Goal: Navigation & Orientation: Understand site structure

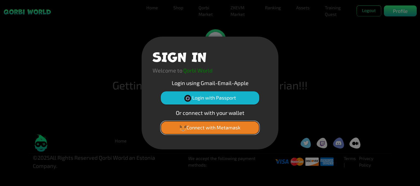
click at [232, 127] on button "Connect with Metamask" at bounding box center [210, 127] width 98 height 13
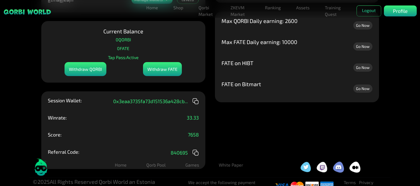
scroll to position [43, 0]
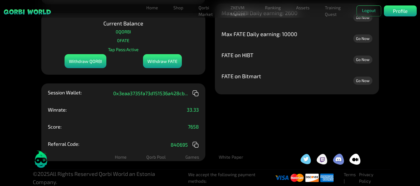
click at [176, 63] on div "Withdraw FATE" at bounding box center [162, 61] width 39 height 14
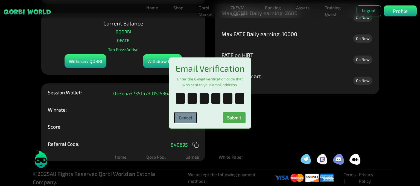
click at [189, 118] on button "Cancel" at bounding box center [185, 117] width 22 height 11
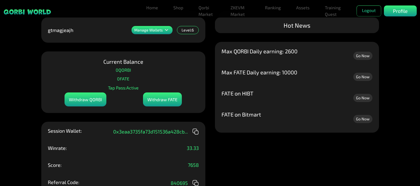
scroll to position [0, 0]
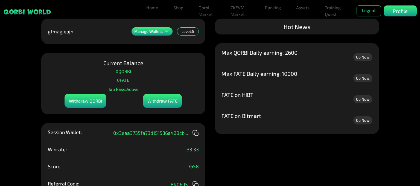
click at [150, 30] on p "Manage Wallets" at bounding box center [148, 32] width 28 height 4
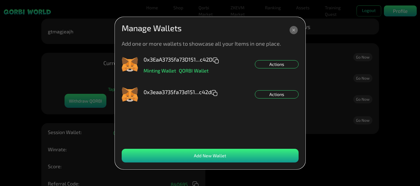
click at [296, 29] on icon at bounding box center [293, 30] width 8 height 8
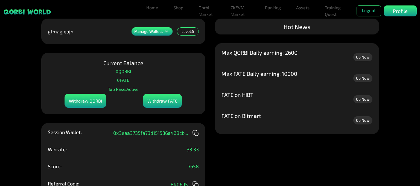
click at [169, 34] on icon at bounding box center [166, 31] width 7 height 7
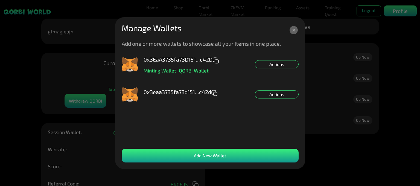
click at [287, 30] on div "Manage Wallets" at bounding box center [210, 30] width 177 height 13
click at [290, 30] on icon at bounding box center [293, 30] width 10 height 10
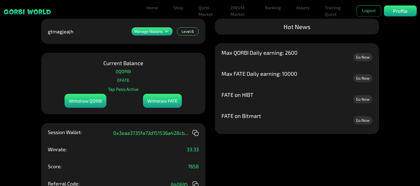
click at [303, 13] on li "Assets Assets Bundles Forge Burn Eggs" at bounding box center [303, 10] width 18 height 17
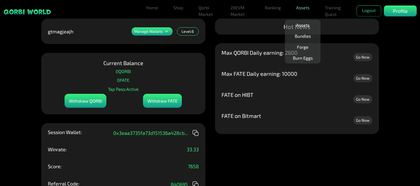
click at [303, 12] on link "Assets" at bounding box center [303, 7] width 18 height 11
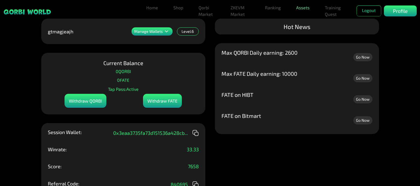
click at [303, 10] on link "Assets" at bounding box center [303, 7] width 18 height 11
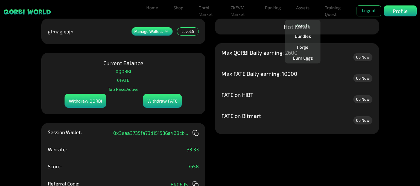
click at [303, 24] on link "Assets" at bounding box center [303, 25] width 18 height 11
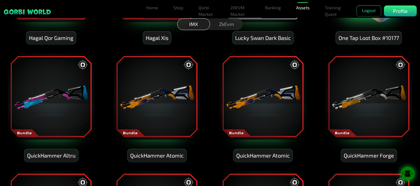
scroll to position [3147, 0]
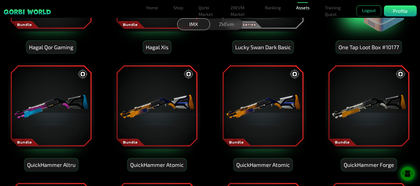
click at [310, 11] on link "Assets" at bounding box center [303, 7] width 18 height 11
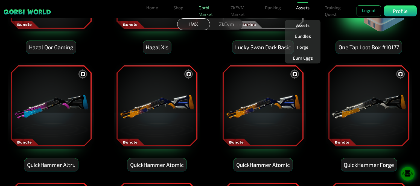
click at [206, 12] on link "Qorbi Market" at bounding box center [206, 10] width 21 height 17
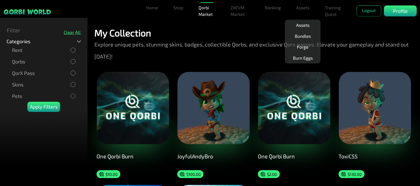
click at [73, 70] on div "QorX Pass" at bounding box center [43, 73] width 63 height 6
click at [55, 104] on p "Apply Filters" at bounding box center [44, 106] width 28 height 7
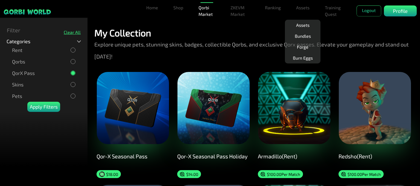
click at [72, 35] on div "Filter Clear All" at bounding box center [43, 30] width 87 height 15
click at [71, 35] on div "Clear All" at bounding box center [72, 32] width 17 height 5
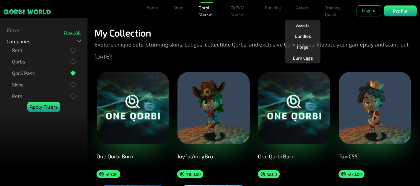
click at [52, 107] on p "Apply Filters" at bounding box center [44, 106] width 28 height 7
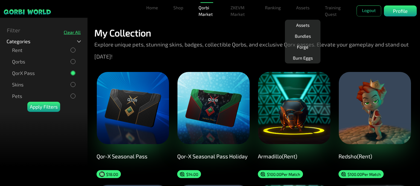
click at [73, 30] on div "Clear All" at bounding box center [72, 32] width 17 height 5
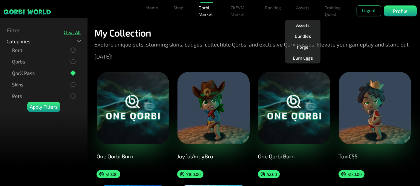
click at [73, 31] on div "Clear All" at bounding box center [72, 32] width 17 height 5
click at [67, 34] on div "Clear All" at bounding box center [72, 32] width 17 height 5
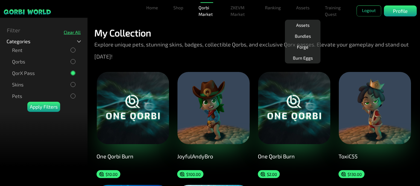
click at [71, 73] on div at bounding box center [73, 73] width 4 height 4
click at [71, 30] on div "Clear All" at bounding box center [72, 32] width 17 height 5
click at [46, 109] on p "Apply Filters" at bounding box center [44, 106] width 28 height 7
click at [228, 12] on link "ZKEVM Market" at bounding box center [239, 10] width 23 height 17
click at [335, 10] on link "Training Quest" at bounding box center [333, 10] width 23 height 17
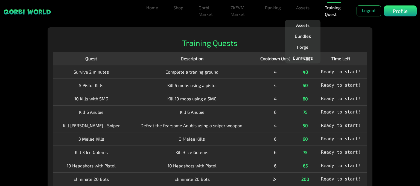
click at [260, 55] on th "Cooldown (hrs)" at bounding box center [275, 58] width 42 height 13
click at [267, 42] on h2 "Training Quests" at bounding box center [210, 43] width 314 height 10
click at [407, 15] on div "Profile" at bounding box center [400, 10] width 33 height 11
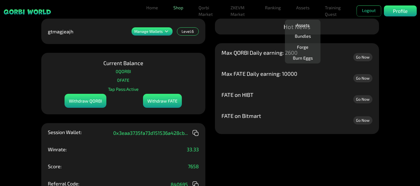
click at [176, 5] on link "Shop" at bounding box center [178, 7] width 14 height 11
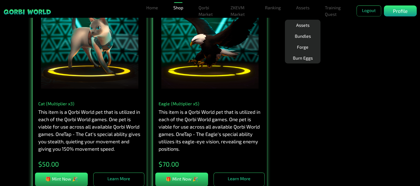
scroll to position [820, 0]
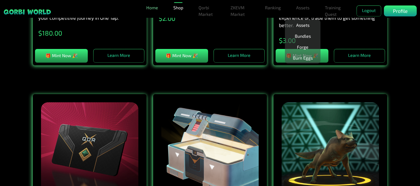
click at [154, 10] on link "Home" at bounding box center [152, 7] width 16 height 11
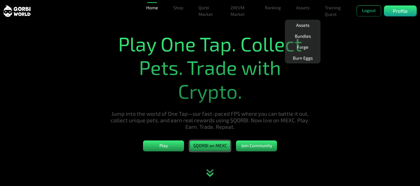
click at [216, 145] on button "$QORBI on MEXC" at bounding box center [209, 145] width 41 height 11
